Goal: Communication & Community: Answer question/provide support

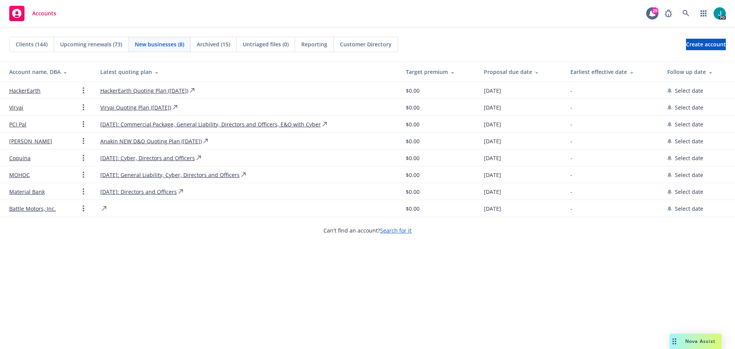
click at [682, 341] on div "Nova Assist" at bounding box center [700, 341] width 42 height 7
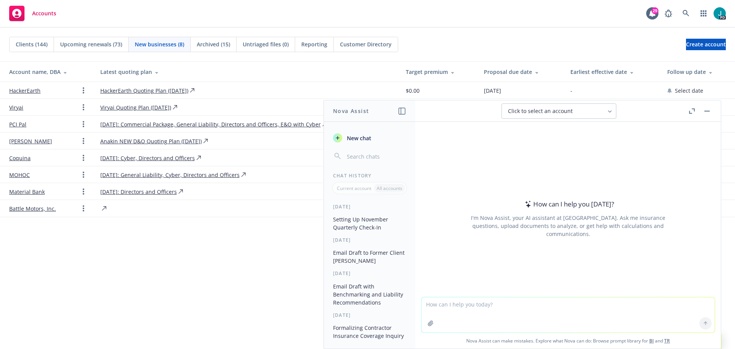
click at [436, 312] on textarea at bounding box center [568, 314] width 293 height 35
click at [434, 304] on textarea at bounding box center [568, 314] width 293 height 35
click at [440, 314] on textarea at bounding box center [568, 314] width 293 height 35
click at [440, 301] on textarea at bounding box center [568, 314] width 293 height 35
click at [456, 307] on textarea at bounding box center [568, 314] width 293 height 35
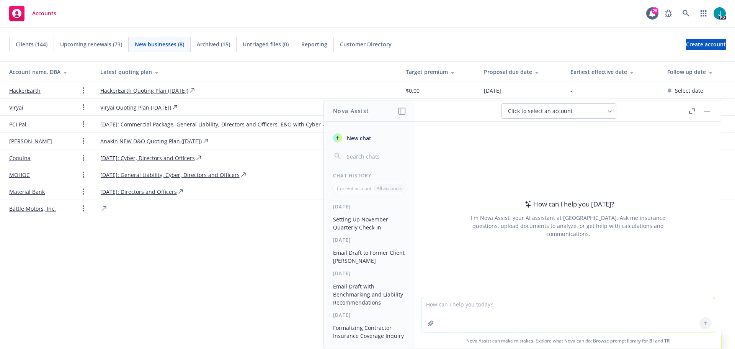
click at [431, 304] on textarea at bounding box center [568, 314] width 293 height 35
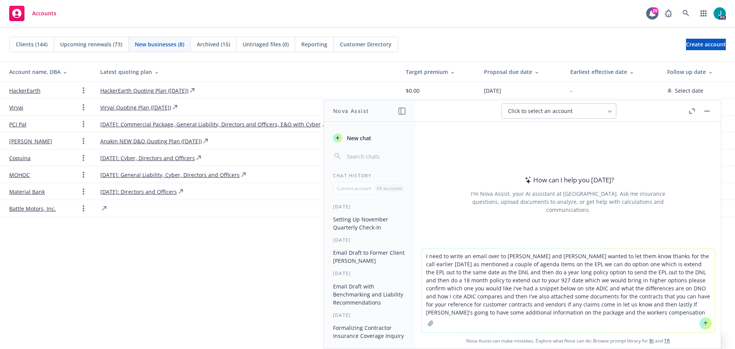
type textarea "I need to write an email over to [PERSON_NAME] and [PERSON_NAME] wanted to let …"
click at [706, 324] on button at bounding box center [706, 323] width 12 height 12
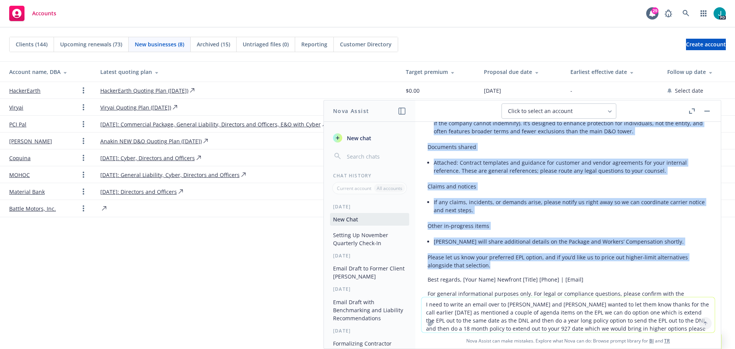
scroll to position [340, 0]
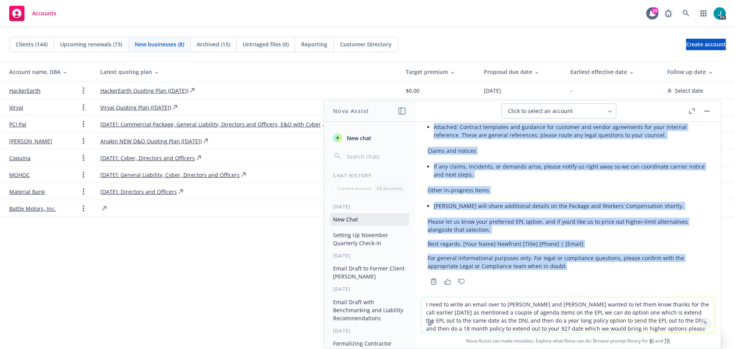
drag, startPoint x: 427, startPoint y: 220, endPoint x: 606, endPoint y: 255, distance: 183.0
click at [606, 255] on div "Here’s a polished draft you can copy into an email. I added clear options on EP…" at bounding box center [568, 85] width 293 height 403
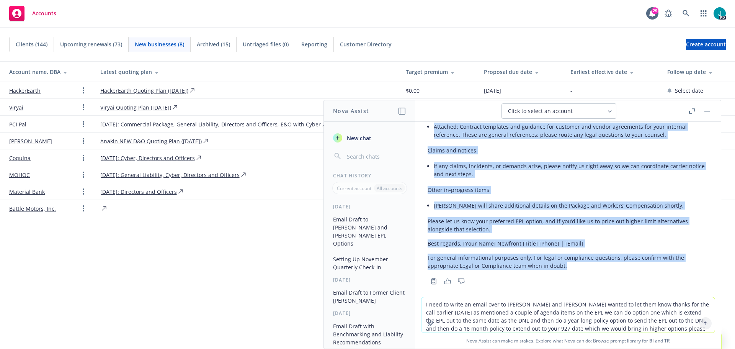
click at [539, 227] on div "Here’s a polished draft you can copy into an email. I added clear options on EP…" at bounding box center [568, 78] width 281 height 389
click at [501, 223] on p "Please let us know your preferred EPL option, and if you’d like us to price out…" at bounding box center [568, 225] width 281 height 16
click at [496, 222] on p "Please let us know your preferred EPL option, and if you’d like us to price out…" at bounding box center [568, 225] width 281 height 16
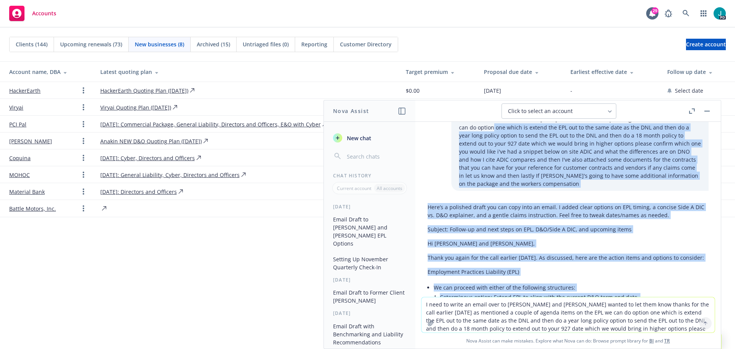
scroll to position [0, 0]
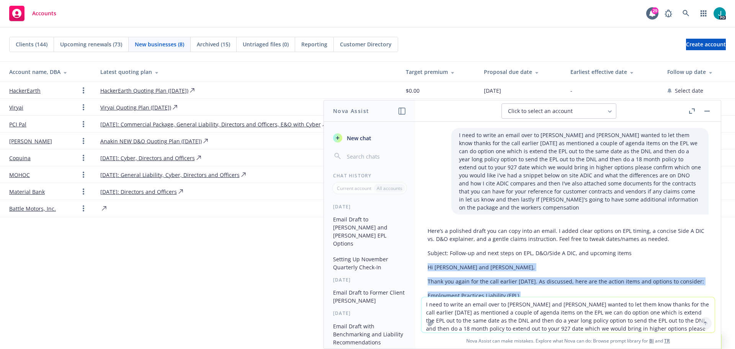
drag, startPoint x: 479, startPoint y: 215, endPoint x: 428, endPoint y: 255, distance: 64.4
copy div "Lo Ipsumd sit Ametcons, Adipi eli seddo eiu tem inci utlabor etdol. Ma aliquaen…"
